Goal: Book appointment/travel/reservation

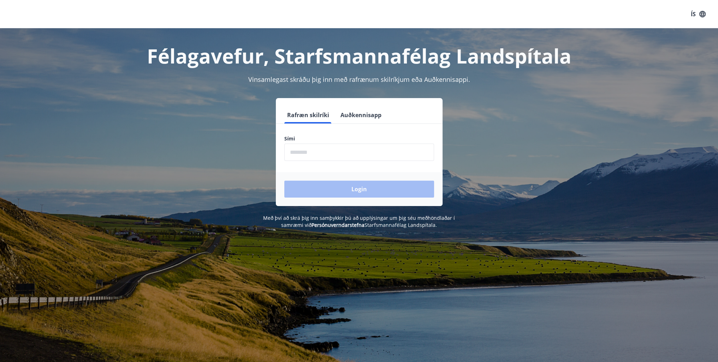
click at [355, 149] on input "phone" at bounding box center [359, 152] width 150 height 17
type input "********"
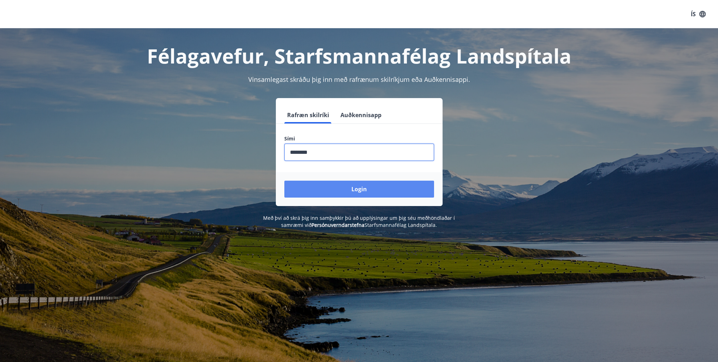
click at [351, 186] on button "Login" at bounding box center [359, 189] width 150 height 17
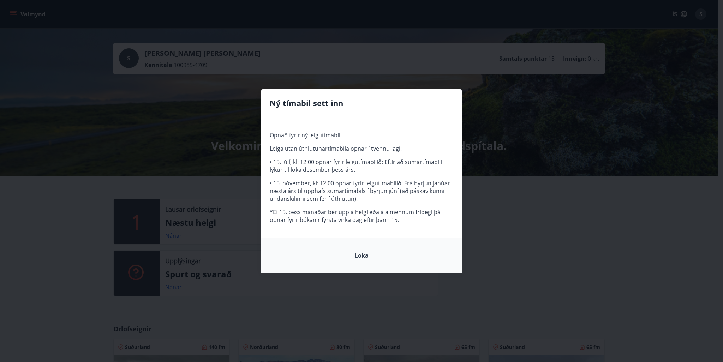
click at [318, 252] on button "Loka" at bounding box center [362, 256] width 184 height 18
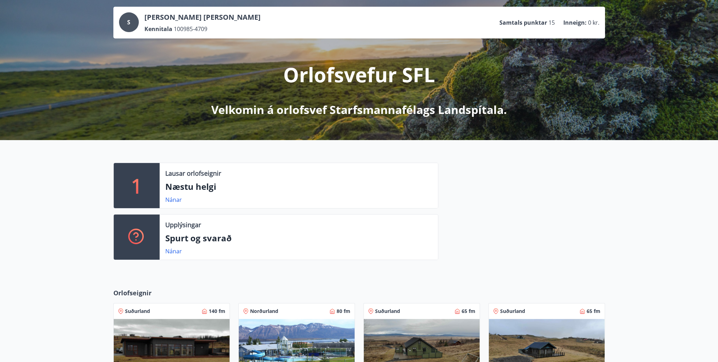
scroll to position [141, 0]
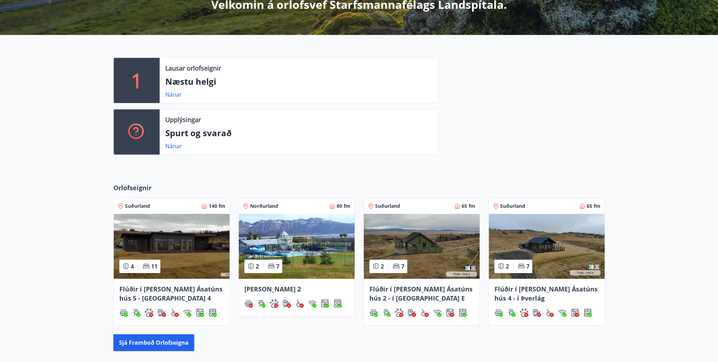
click at [133, 83] on p "1" at bounding box center [136, 80] width 11 height 27
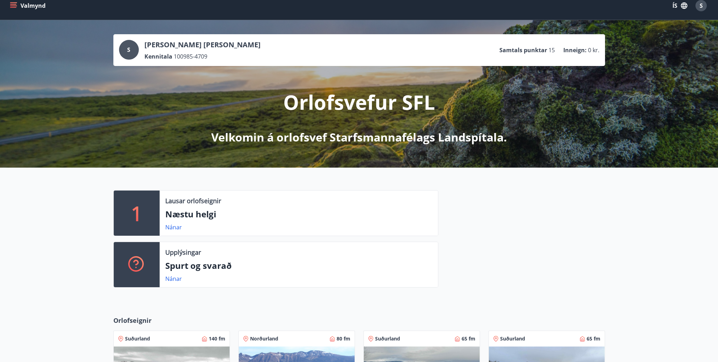
scroll to position [0, 0]
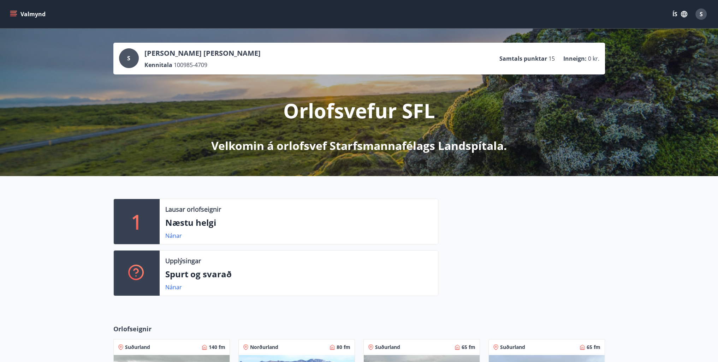
click at [17, 15] on icon "menu" at bounding box center [13, 14] width 7 height 7
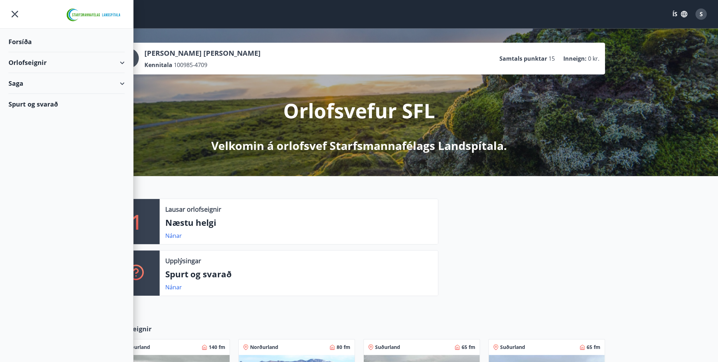
click at [41, 64] on div "Orlofseignir" at bounding box center [66, 62] width 116 height 21
click at [35, 94] on div "Bókunardagatal" at bounding box center [66, 95] width 105 height 15
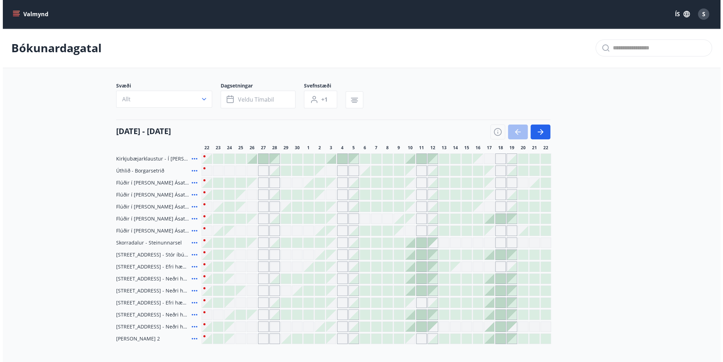
scroll to position [35, 0]
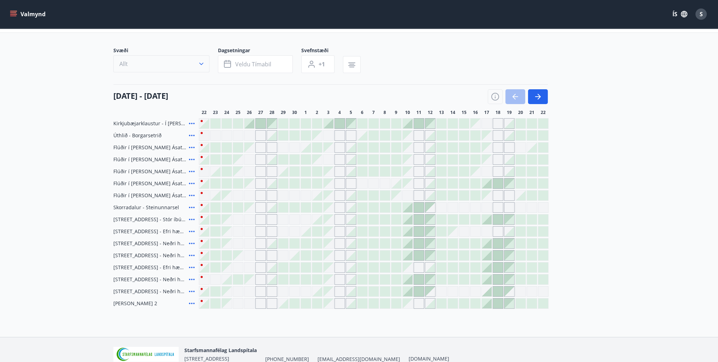
click at [204, 63] on icon "button" at bounding box center [201, 63] width 7 height 7
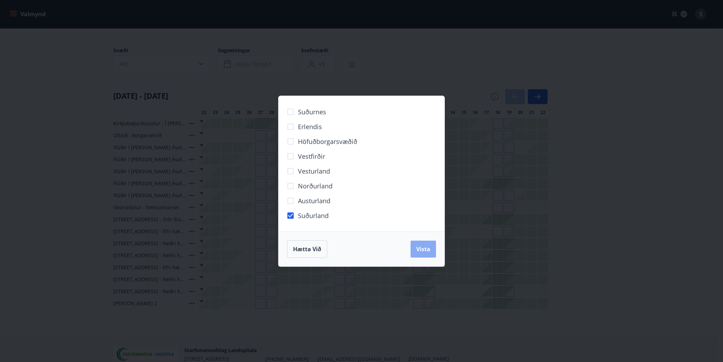
click at [423, 249] on span "Vista" at bounding box center [423, 249] width 14 height 8
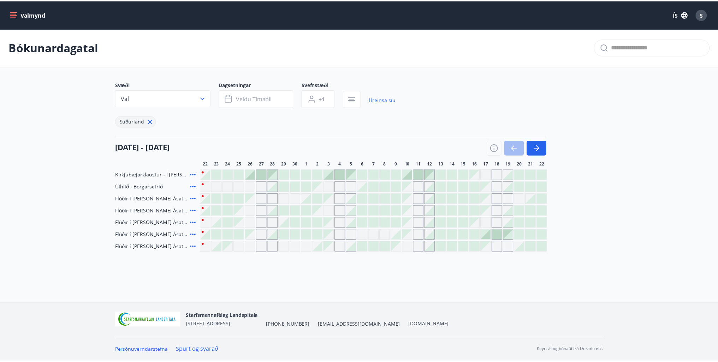
scroll to position [1, 0]
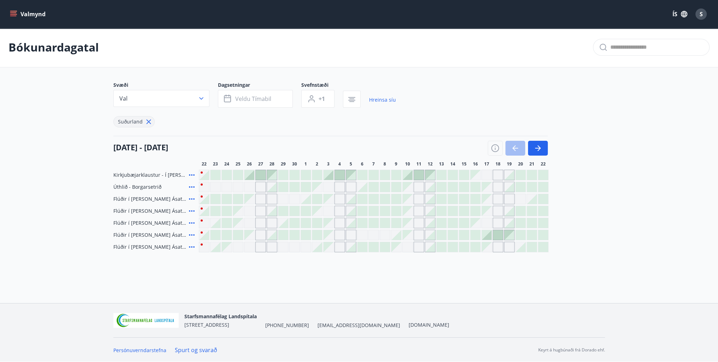
click at [194, 174] on icon at bounding box center [192, 175] width 8 height 8
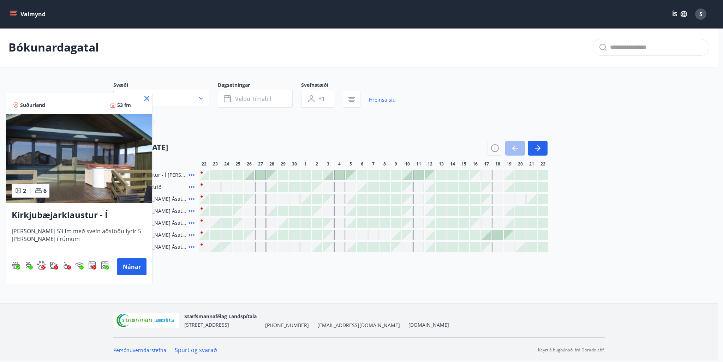
click at [145, 99] on icon at bounding box center [147, 98] width 8 height 8
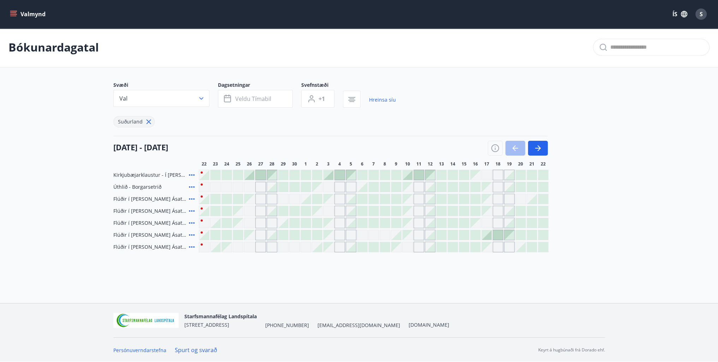
click at [195, 248] on icon at bounding box center [192, 247] width 8 height 8
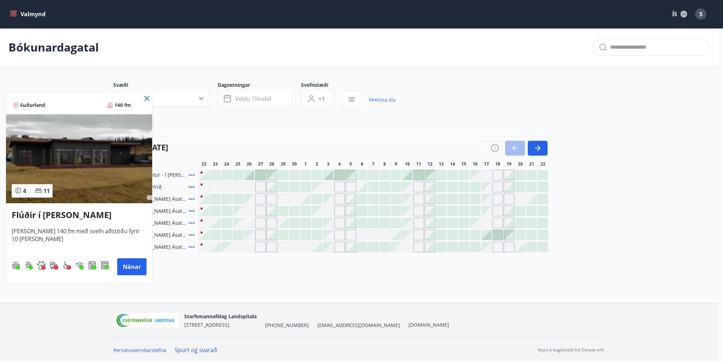
click at [147, 101] on icon at bounding box center [147, 98] width 8 height 8
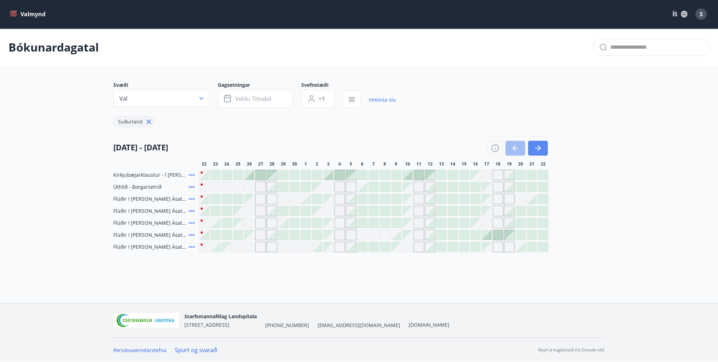
click at [538, 144] on icon "button" at bounding box center [538, 148] width 8 height 8
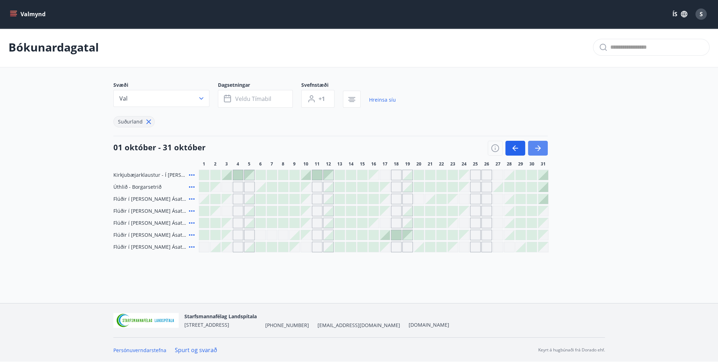
click at [535, 149] on icon "button" at bounding box center [538, 148] width 8 height 8
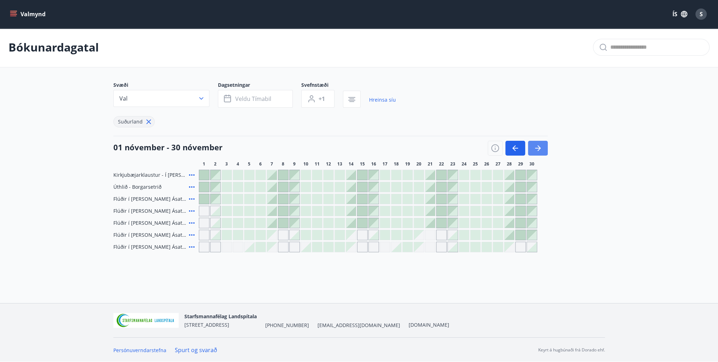
click at [542, 144] on button "button" at bounding box center [538, 148] width 20 height 15
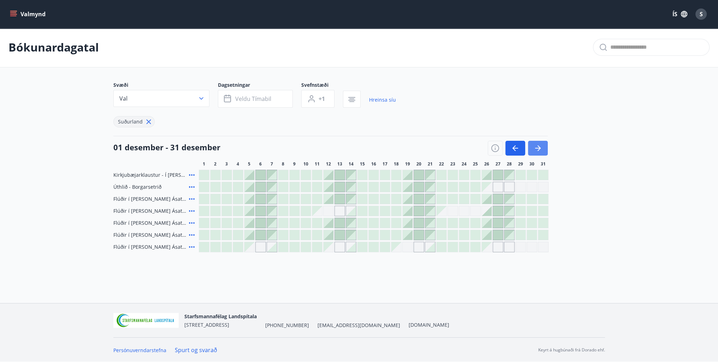
click at [542, 144] on button "button" at bounding box center [538, 148] width 20 height 15
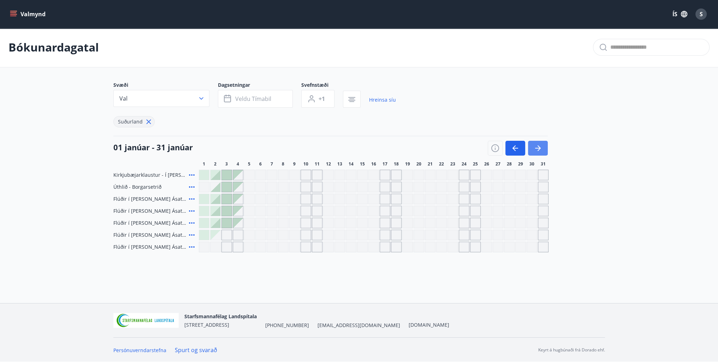
click at [542, 144] on button "button" at bounding box center [538, 148] width 20 height 15
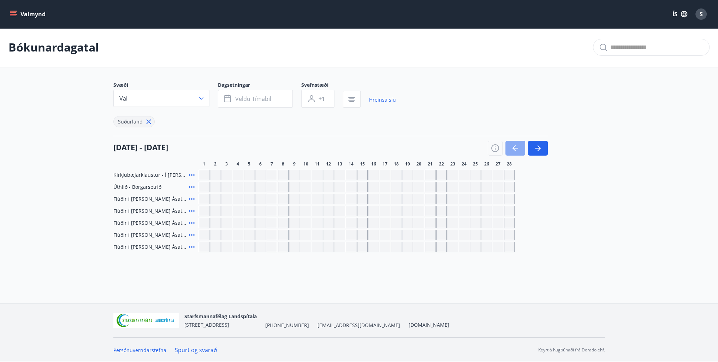
click at [516, 150] on icon "button" at bounding box center [515, 148] width 8 height 8
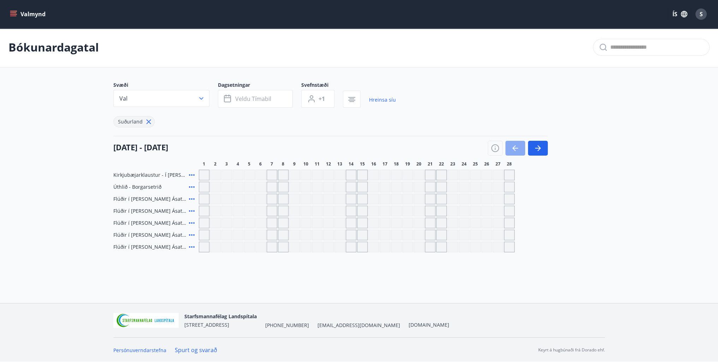
click at [516, 150] on div at bounding box center [518, 148] width 60 height 15
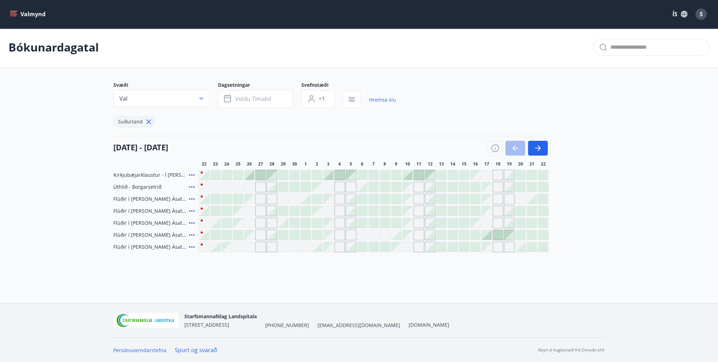
click at [515, 151] on div at bounding box center [518, 148] width 60 height 15
click at [145, 122] on icon at bounding box center [149, 122] width 8 height 8
